Goal: Task Accomplishment & Management: Complete application form

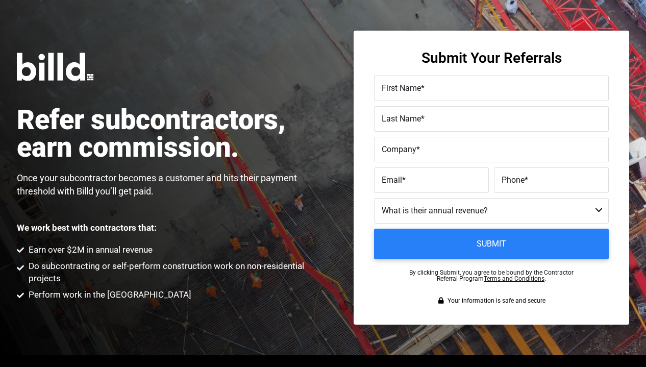
click at [410, 91] on span "First Name" at bounding box center [401, 88] width 39 height 10
click at [410, 91] on input "First Name *" at bounding box center [491, 88] width 235 height 26
type input "D"
type input "[PERSON_NAME]"
click at [417, 81] on label "First Name *" at bounding box center [491, 88] width 219 height 15
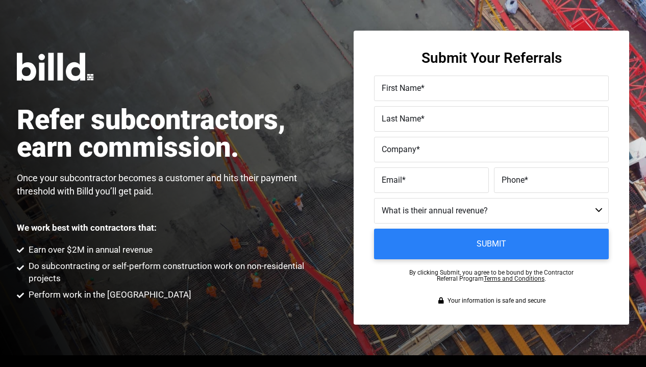
click at [417, 81] on input "First Name *" at bounding box center [491, 88] width 235 height 26
paste input "Paint Specialist Contractors"
drag, startPoint x: 486, startPoint y: 90, endPoint x: 373, endPoint y: 90, distance: 112.7
click at [373, 90] on div "Submit Your Referrals First Name * Paint Specialist Contractors Last Name * Com…" at bounding box center [491, 178] width 275 height 294
type input "Paint Specialist Contractors"
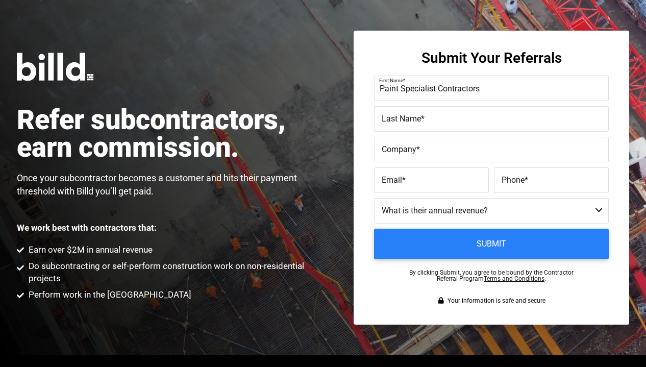
click at [392, 150] on span "Company" at bounding box center [399, 149] width 35 height 10
click at [392, 150] on input "Company *" at bounding box center [491, 150] width 235 height 26
paste input "Paint Specialist Contractors"
type input "Paint Specialist Contractors"
click at [480, 86] on label "First Name *" at bounding box center [490, 80] width 222 height 15
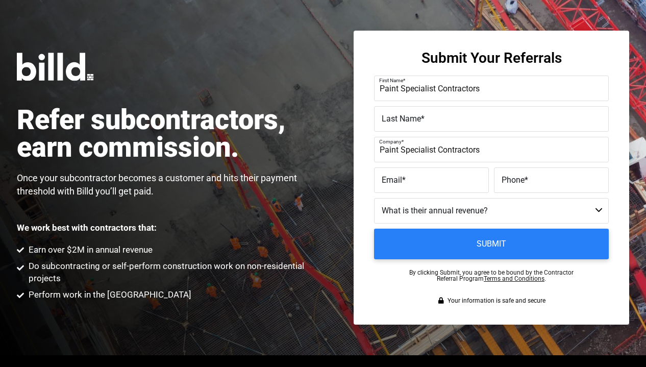
click at [480, 86] on input "Paint Specialist Contractors" at bounding box center [491, 88] width 235 height 26
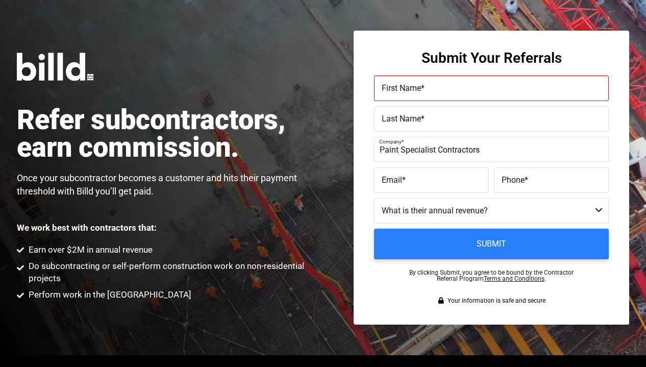
click at [506, 182] on span "Phone" at bounding box center [512, 180] width 23 height 10
click at [506, 182] on input "Phone *" at bounding box center [551, 180] width 115 height 26
click at [466, 186] on label "Email *" at bounding box center [431, 180] width 99 height 15
click at [466, 186] on input "Email *" at bounding box center [431, 180] width 115 height 26
paste input "smltrujillo@yahoo.com"
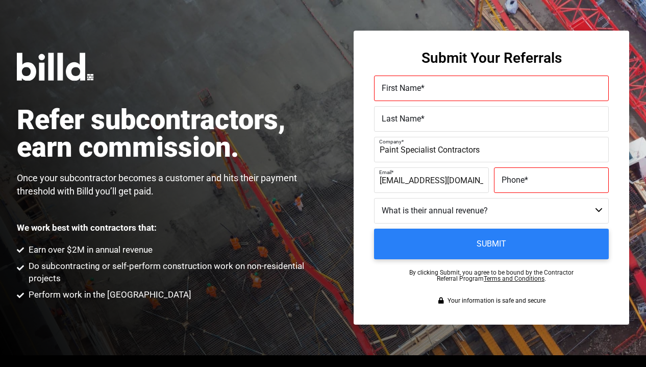
type input "smltrujillo@yahoo.com"
click at [460, 209] on select "Less than $1M $1M - $2M $2M - $4M $4M - $8M $8M - $25M $25M - $40M $40M +" at bounding box center [491, 211] width 235 height 26
select select "$4M - $8M"
click at [374, 198] on select "Less than $1M $1M - $2M $2M - $4M $4M - $8M $8M - $25M $25M - $40M $40M +" at bounding box center [491, 211] width 235 height 26
click at [516, 178] on span "Phone" at bounding box center [512, 180] width 23 height 10
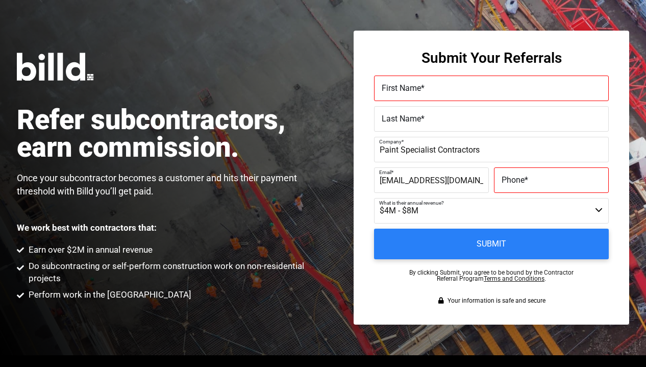
click at [516, 178] on input "Phone *" at bounding box center [551, 180] width 115 height 26
click at [504, 180] on input "Phone *" at bounding box center [551, 180] width 115 height 26
paste input "(303) 905-4447"
type input "(303) 905-4447"
click at [415, 89] on span "First Name" at bounding box center [401, 88] width 39 height 10
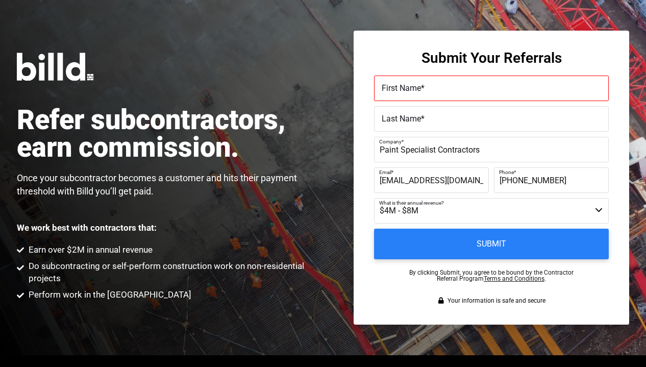
click at [415, 89] on input "First Name *" at bounding box center [491, 88] width 235 height 26
click at [441, 92] on input "First Name *" at bounding box center [491, 88] width 235 height 26
paste input "Sam Trujillo"
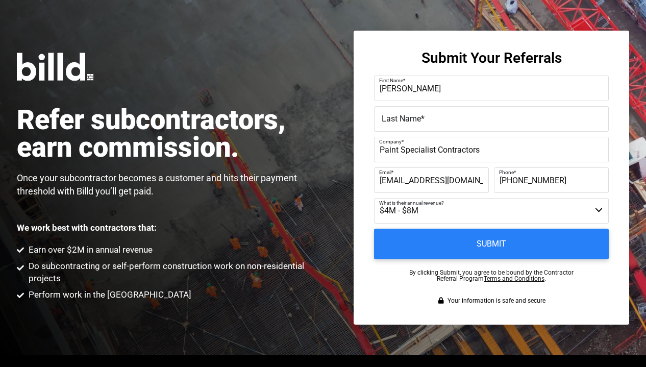
drag, startPoint x: 426, startPoint y: 89, endPoint x: 398, endPoint y: 91, distance: 28.6
click at [398, 91] on input "Sam Trujillo" at bounding box center [491, 88] width 235 height 26
type input "Sam Trujillo"
click at [391, 115] on span "Last Name" at bounding box center [401, 119] width 39 height 10
click at [391, 115] on input "Last Name *" at bounding box center [491, 119] width 235 height 26
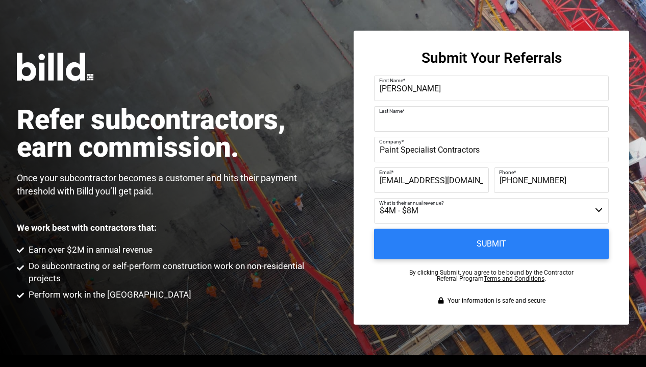
paste input "Trujillo"
type input "Trujillo"
drag, startPoint x: 422, startPoint y: 93, endPoint x: 399, endPoint y: 90, distance: 23.1
click at [399, 90] on input "Sam Trujillo" at bounding box center [491, 88] width 235 height 26
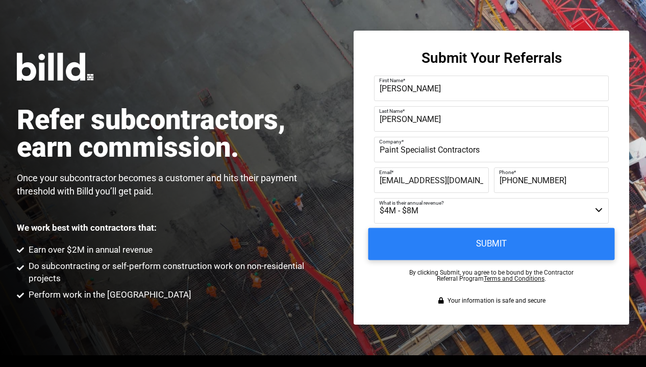
type input "[PERSON_NAME]"
click at [468, 241] on input "Submit" at bounding box center [491, 244] width 246 height 32
